Goal: Task Accomplishment & Management: Use online tool/utility

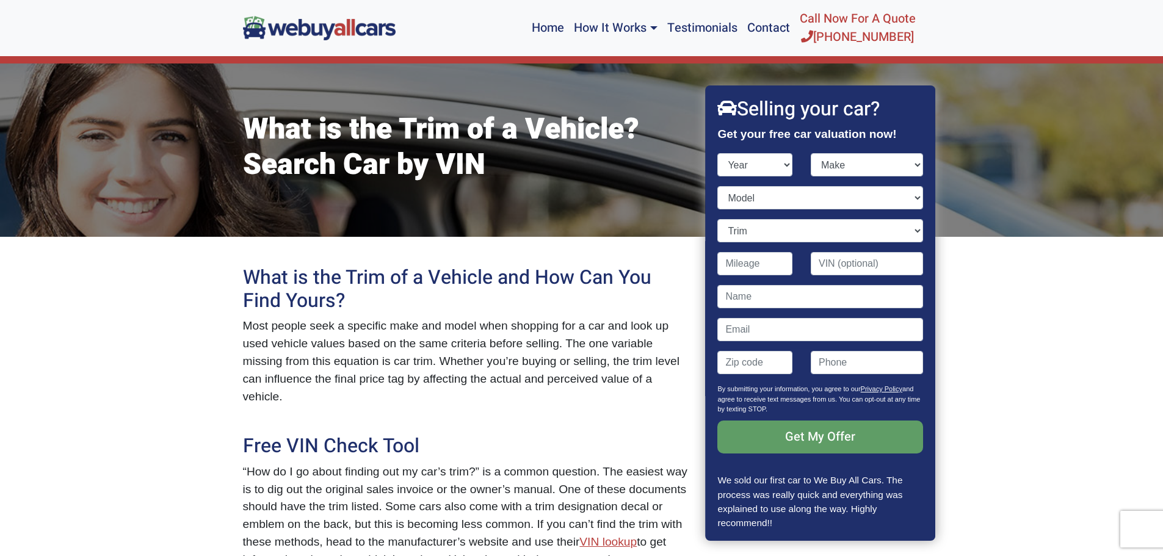
drag, startPoint x: 0, startPoint y: 0, endPoint x: 786, endPoint y: 233, distance: 819.3
click at [786, 233] on select "Trim" at bounding box center [820, 230] width 205 height 23
click at [745, 159] on select "Year [DATE] 2025 2024 2023 2022 2021 2020 2019 2018 2017 2016 2015 2014 2013 20…" at bounding box center [755, 164] width 75 height 23
select select "2007"
click at [718, 153] on select "Year [DATE] 2025 2024 2023 2022 2021 2020 2019 2018 2017 2016 2015 2014 2013 20…" at bounding box center [755, 164] width 75 height 23
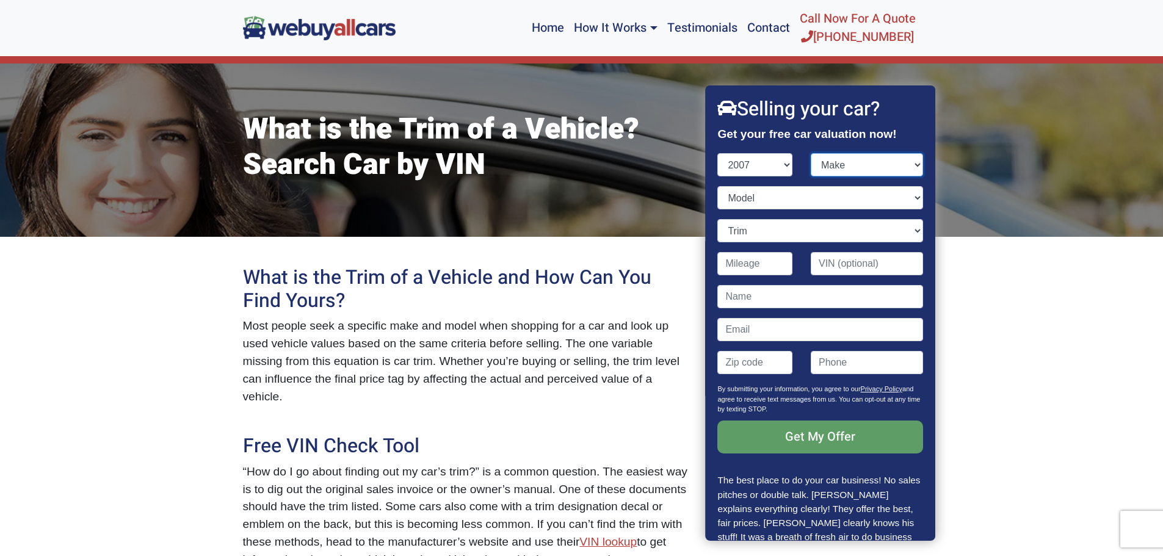
click at [844, 156] on select "Make" at bounding box center [867, 164] width 112 height 23
select select "Lexus"
click at [811, 153] on select "Make Acura Aston [PERSON_NAME] Audi Bentley BMW Bugatti Buick Cadillac Chevrole…" at bounding box center [867, 164] width 112 height 23
click at [798, 200] on select "Model ES GS GX IS LS LX RX SC" at bounding box center [820, 197] width 205 height 23
select select "GS"
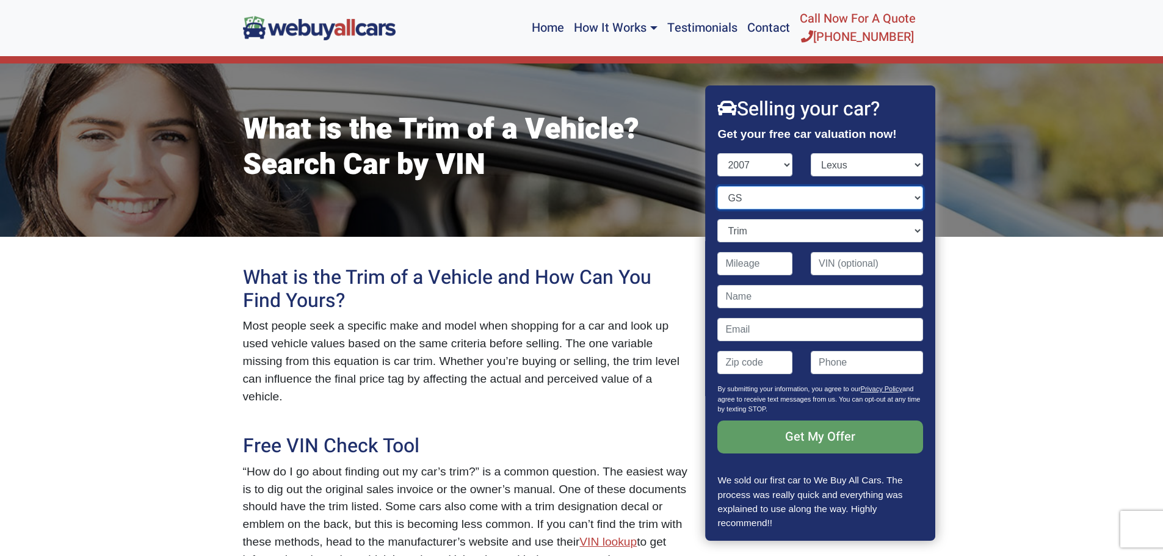
click at [718, 186] on select "Model ES GS GX IS LS LX RX SC" at bounding box center [820, 197] width 205 height 23
click at [780, 222] on select "Trim GS 350 4dr Sedan (3.5L 6cyl) GS 350 4dr Sedan AWD (3.5L 6cyl) GS 430 4dr S…" at bounding box center [820, 230] width 205 height 23
select select "GS 350 4dr Sedan AWD (3.5L 6cyl)"
click at [718, 219] on select "Trim GS 350 4dr Sedan (3.5L 6cyl) GS 350 4dr Sedan AWD (3.5L 6cyl) GS 430 4dr S…" at bounding box center [820, 230] width 205 height 23
click at [880, 231] on select "Trim GS 350 4dr Sedan (3.5L 6cyl) GS 350 4dr Sedan AWD (3.5L 6cyl) GS 430 4dr S…" at bounding box center [820, 230] width 205 height 23
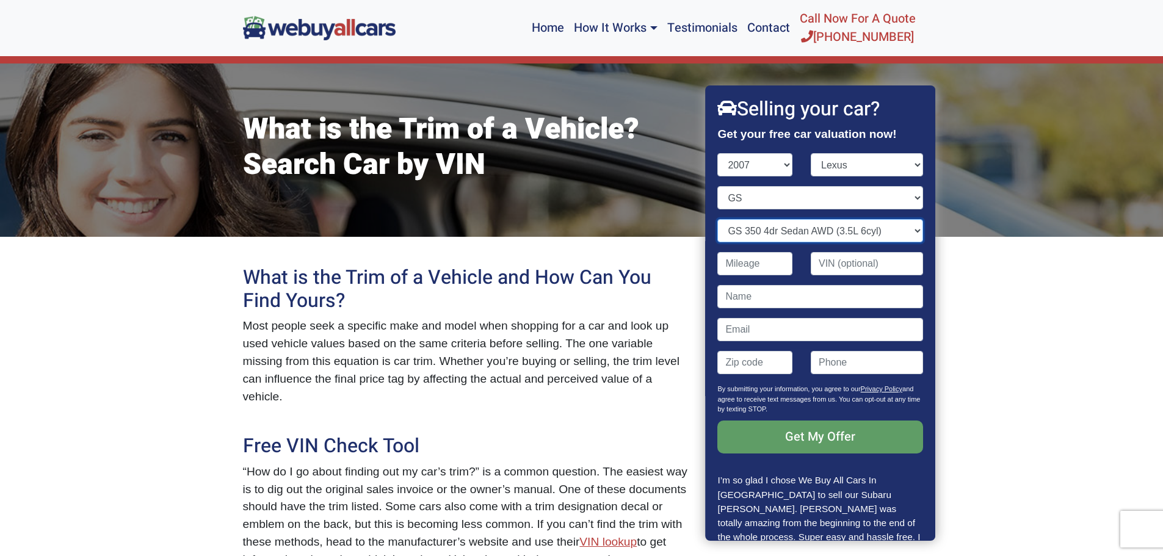
click at [880, 231] on select "Trim GS 350 4dr Sedan (3.5L 6cyl) GS 350 4dr Sedan AWD (3.5L 6cyl) GS 430 4dr S…" at bounding box center [820, 230] width 205 height 23
